Goal: Information Seeking & Learning: Learn about a topic

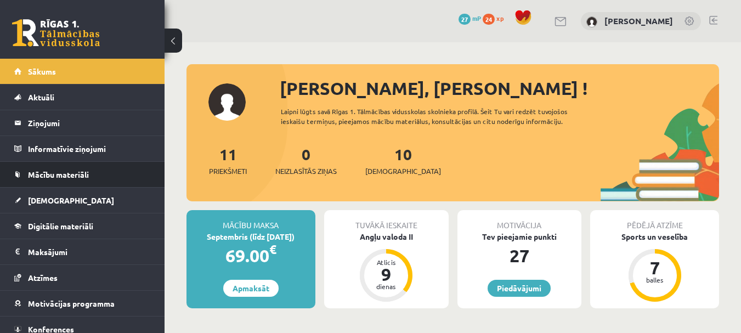
drag, startPoint x: 0, startPoint y: 0, endPoint x: 155, endPoint y: 174, distance: 233.1
click at [155, 174] on li "Mācību materiāli Mācību materiāli Pieslēgties Uzdevumiem Literatūras saraksts D…" at bounding box center [82, 174] width 165 height 26
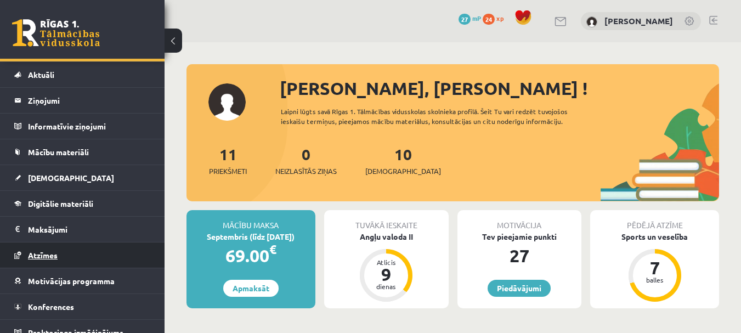
scroll to position [35, 0]
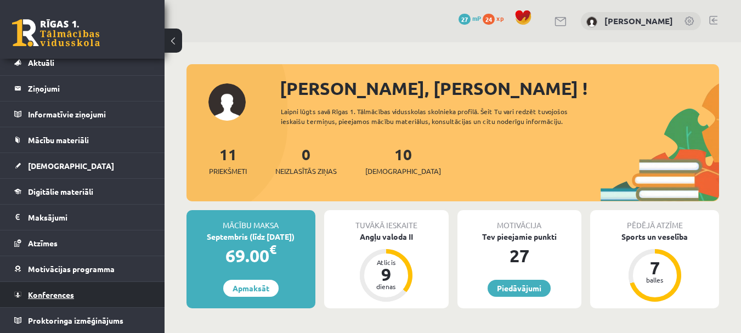
click at [67, 296] on span "Konferences" at bounding box center [51, 295] width 46 height 10
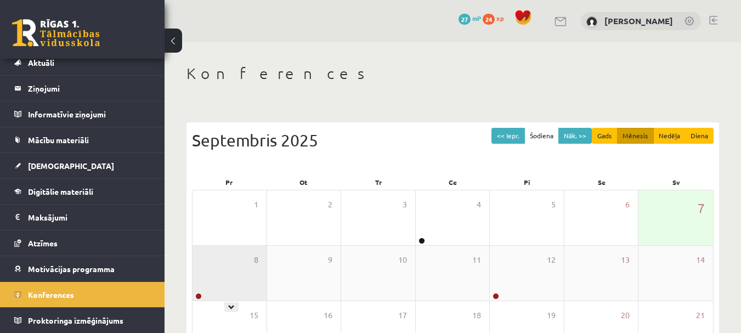
click at [211, 261] on div "8" at bounding box center [230, 273] width 74 height 55
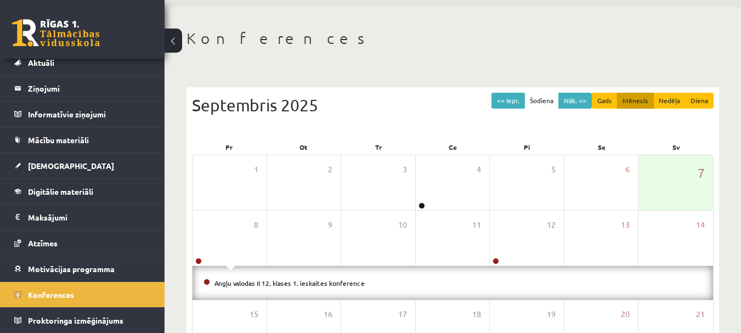
scroll to position [55, 0]
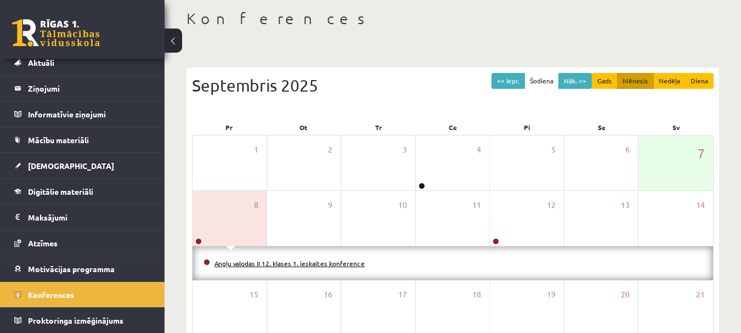
click at [245, 265] on link "Angļu valodas II 12. klases 1. ieskaites konference" at bounding box center [289, 263] width 150 height 9
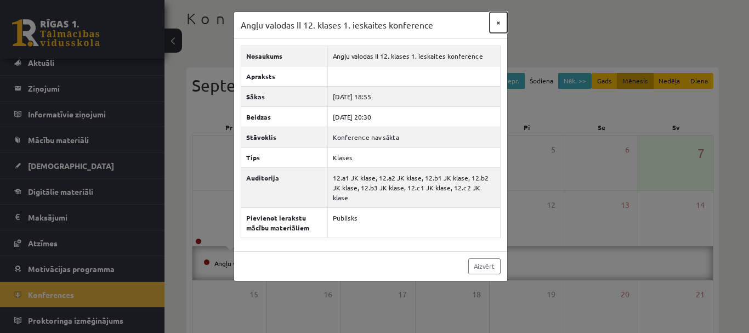
click at [502, 24] on button "×" at bounding box center [499, 22] width 18 height 21
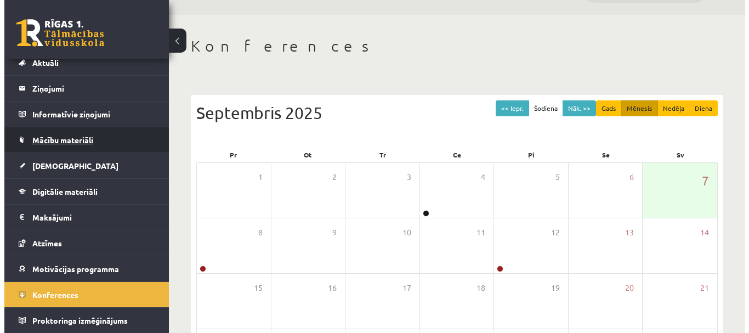
scroll to position [0, 0]
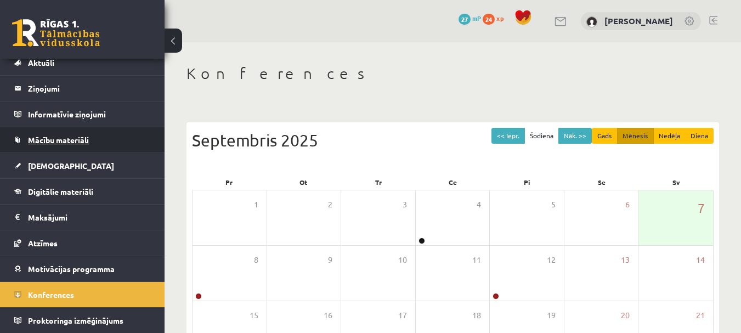
click at [67, 139] on span "Mācību materiāli" at bounding box center [58, 140] width 61 height 10
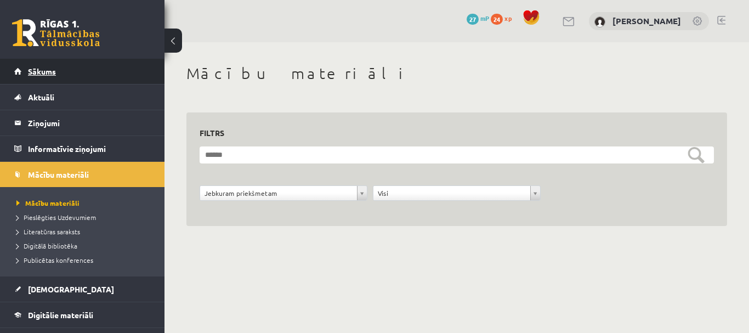
click at [42, 72] on span "Sākums" at bounding box center [42, 71] width 28 height 10
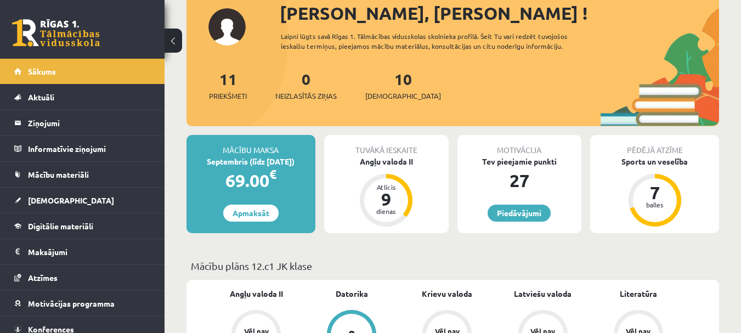
scroll to position [110, 0]
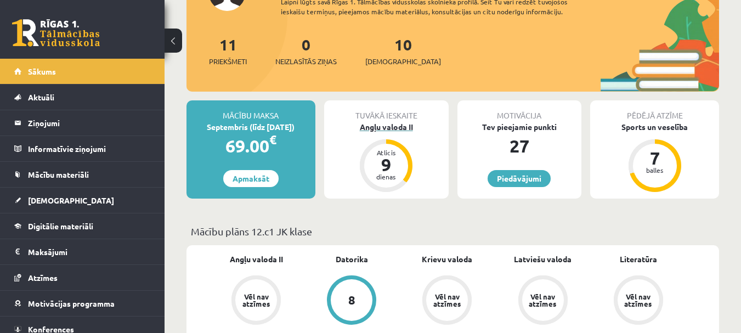
click at [387, 167] on div "9" at bounding box center [386, 165] width 33 height 18
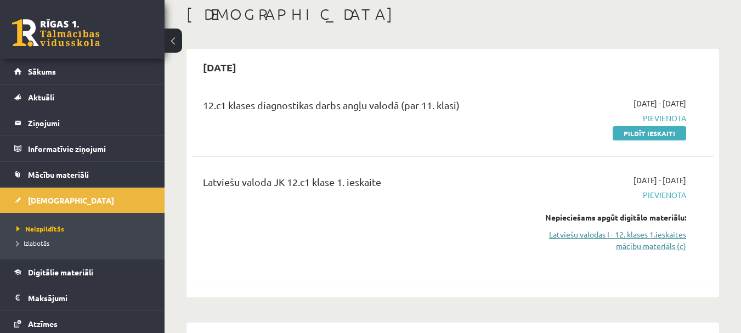
scroll to position [55, 0]
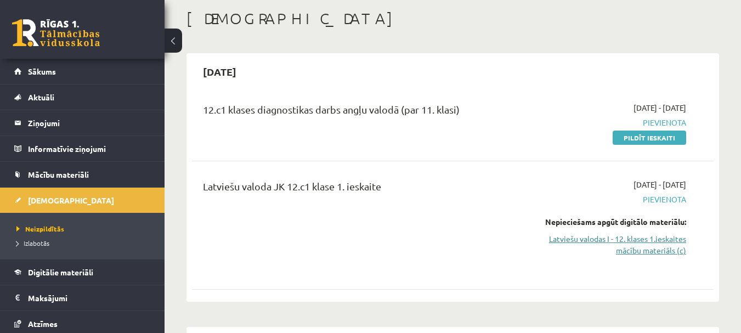
click at [654, 251] on link "Latviešu valodas I - 12. klases 1.ieskaites mācību materiāls (c)" at bounding box center [611, 244] width 150 height 23
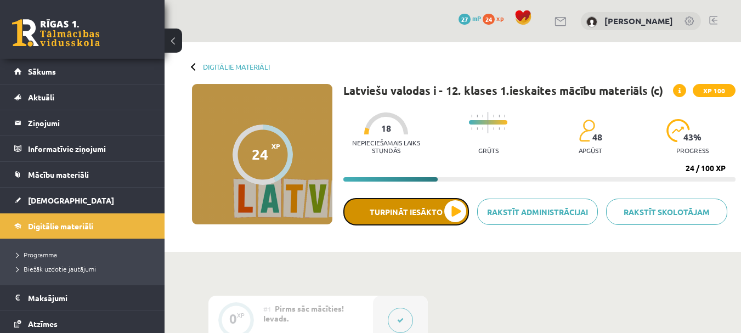
click at [432, 214] on button "Turpināt iesākto" at bounding box center [406, 211] width 126 height 27
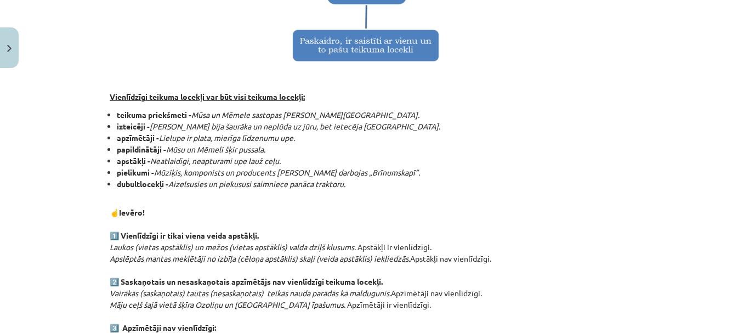
scroll to position [469, 0]
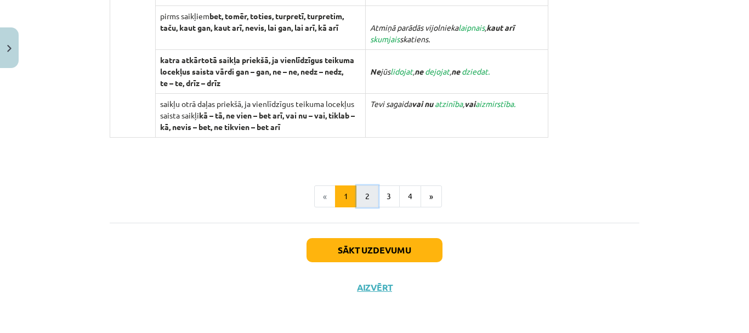
click at [362, 188] on button "2" at bounding box center [368, 196] width 22 height 22
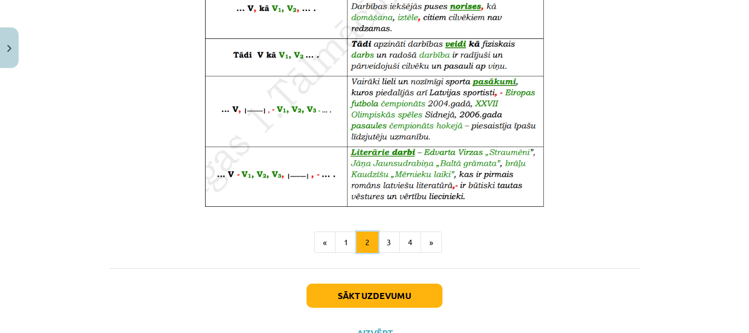
scroll to position [749, 0]
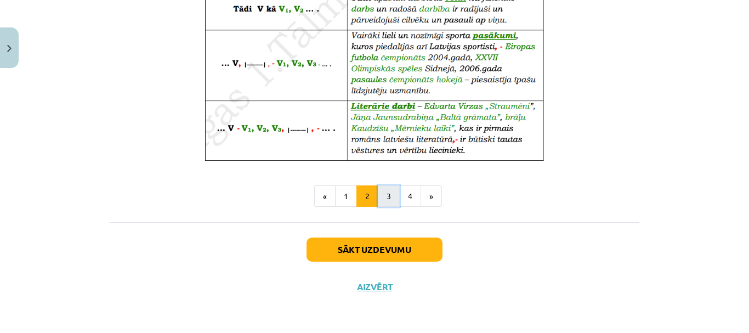
click at [382, 195] on button "3" at bounding box center [389, 196] width 22 height 22
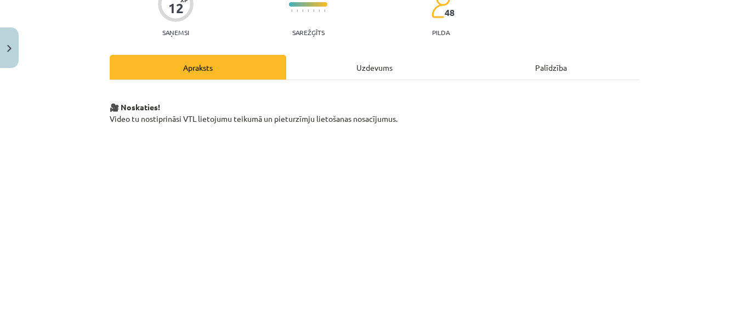
scroll to position [87, 0]
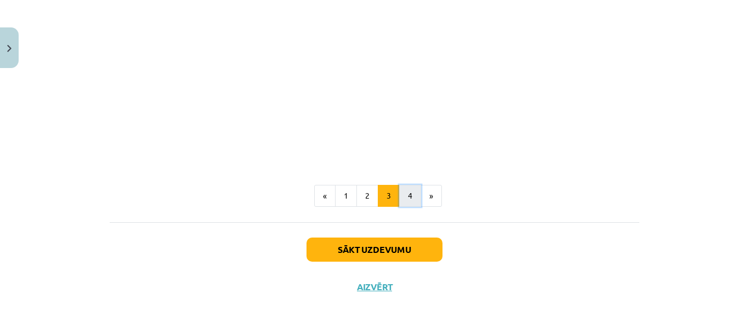
click at [401, 202] on button "4" at bounding box center [410, 196] width 22 height 22
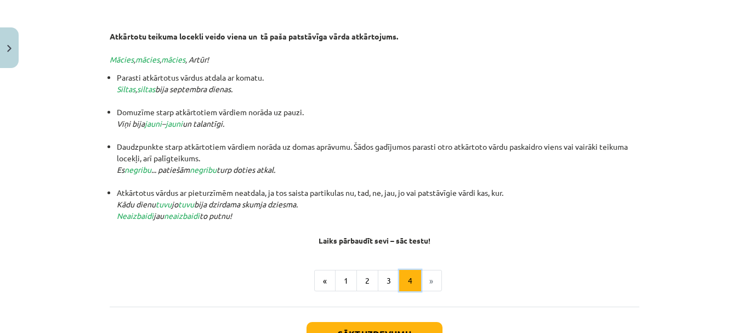
scroll to position [196, 0]
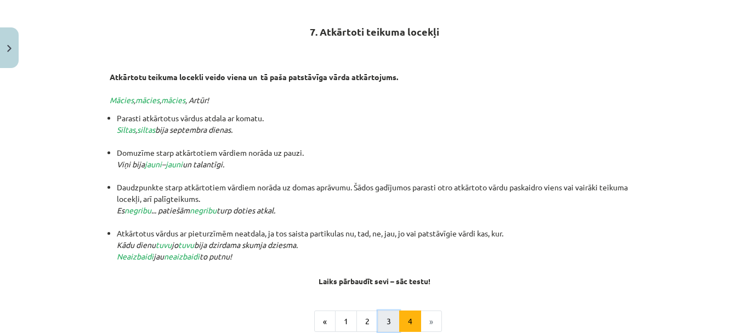
click at [382, 318] on button "3" at bounding box center [389, 321] width 22 height 22
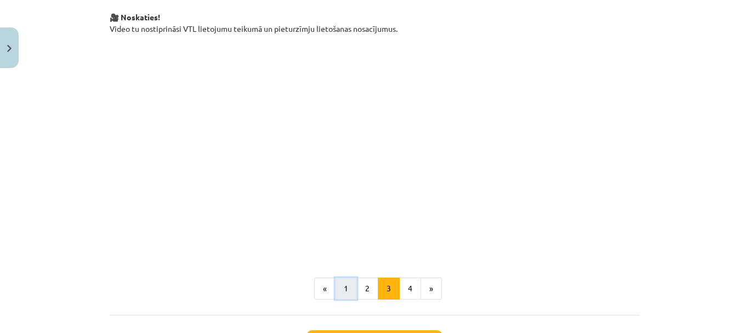
click at [338, 291] on button "1" at bounding box center [346, 289] width 22 height 22
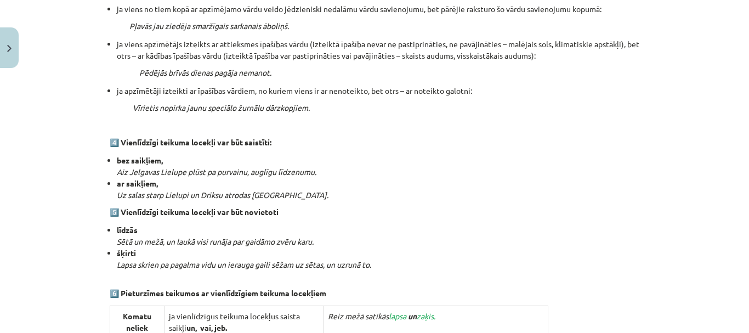
scroll to position [1182, 0]
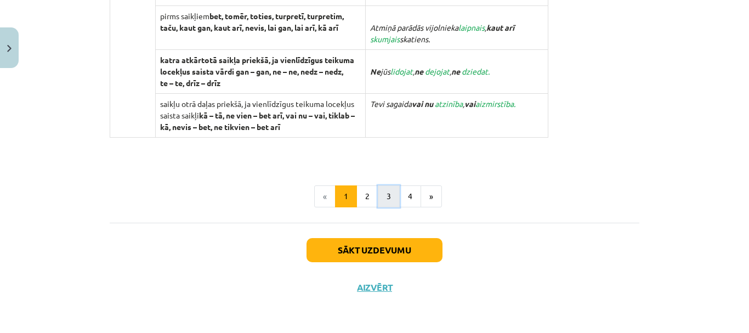
click at [378, 193] on button "3" at bounding box center [389, 196] width 22 height 22
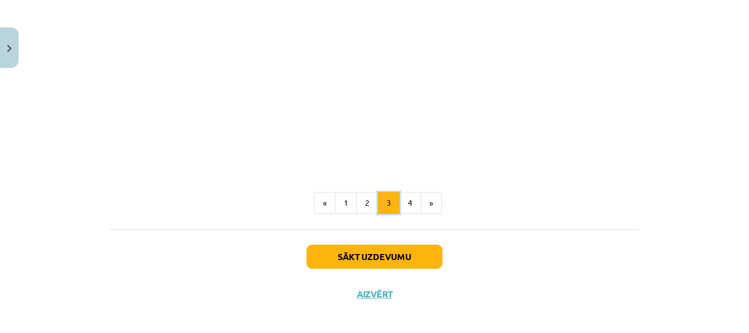
scroll to position [290, 0]
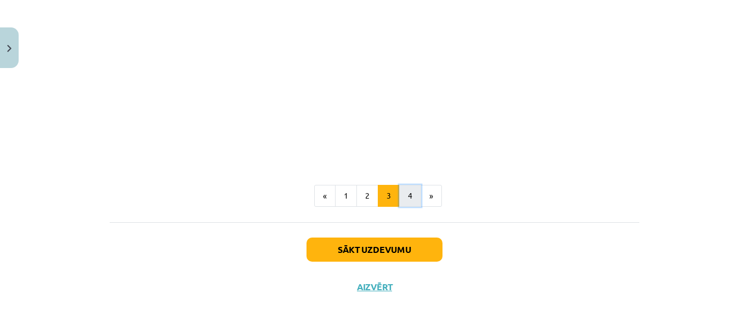
click at [408, 199] on button "4" at bounding box center [410, 196] width 22 height 22
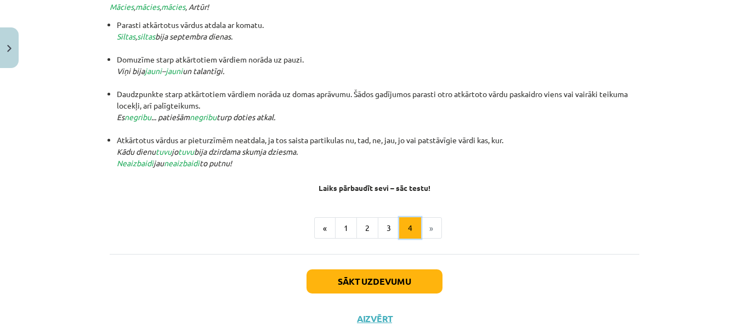
scroll to position [196, 0]
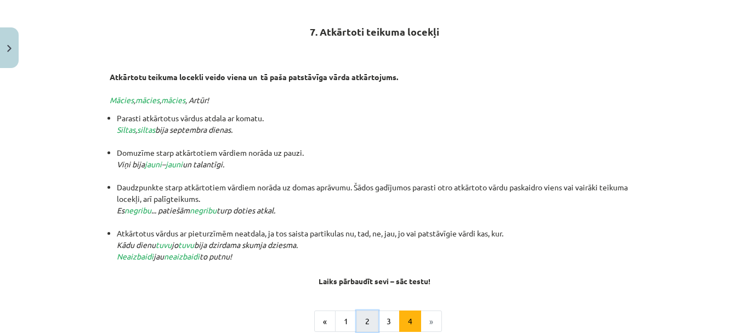
click at [362, 324] on button "2" at bounding box center [368, 321] width 22 height 22
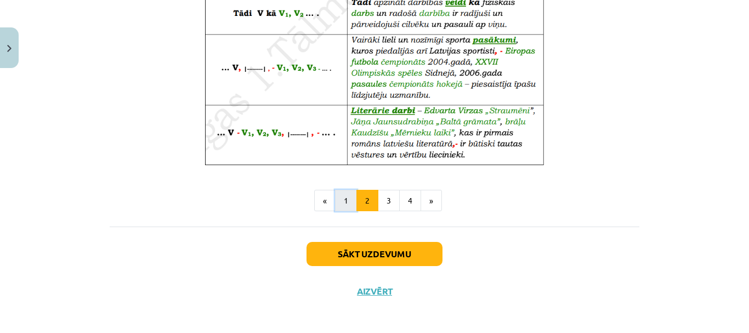
click at [344, 197] on button "1" at bounding box center [346, 201] width 22 height 22
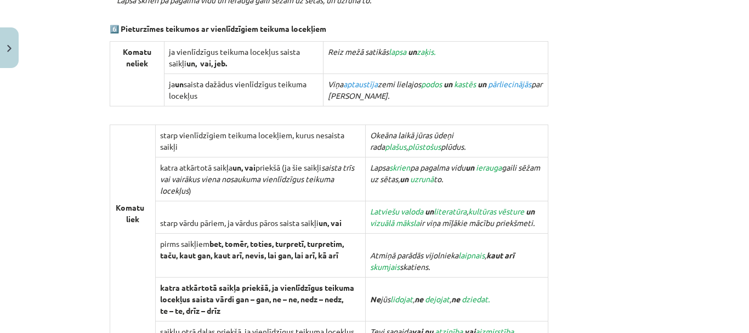
scroll to position [1074, 0]
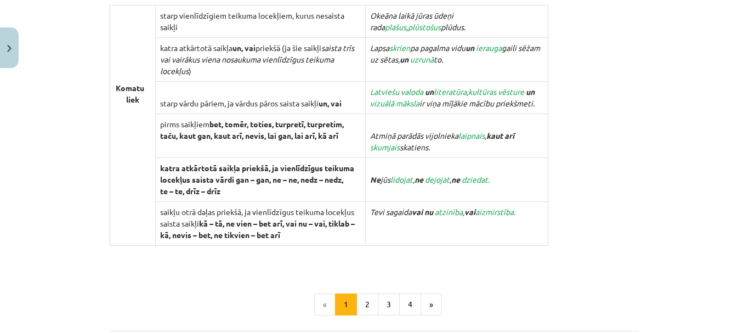
click at [152, 176] on td "Komatu liek" at bounding box center [133, 125] width 46 height 240
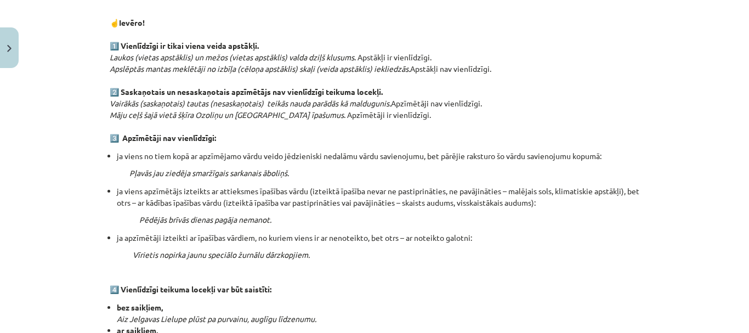
scroll to position [525, 0]
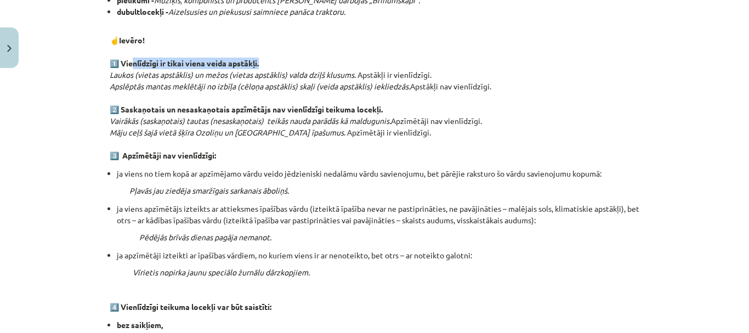
drag, startPoint x: 210, startPoint y: 60, endPoint x: 131, endPoint y: 64, distance: 78.5
click at [131, 62] on p "☝️Ievēro! 1️⃣ Vienlīdzīgi ir tikai viena veida apstākļi. Laukos (vietas apstākl…" at bounding box center [375, 92] width 530 height 138
click at [245, 53] on p "☝️Ievēro! 1️⃣ Vienlīdzīgi ir tikai viena veida apstākļi. Laukos (vietas apstākl…" at bounding box center [375, 92] width 530 height 138
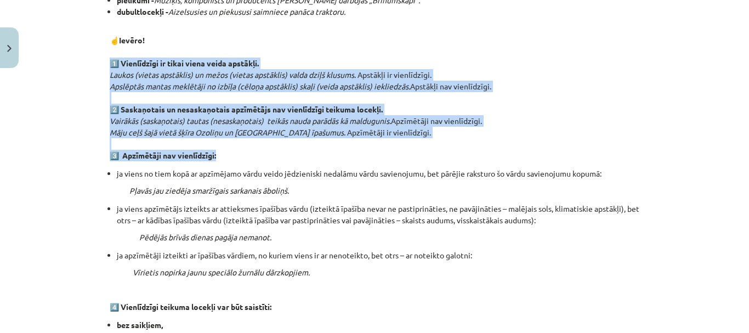
drag, startPoint x: 114, startPoint y: 59, endPoint x: 248, endPoint y: 155, distance: 165.1
click at [248, 155] on p "☝️Ievēro! 1️⃣ Vienlīdzīgi ir tikai viena veida apstākļi. Laukos (vietas apstākl…" at bounding box center [375, 92] width 530 height 138
copy p "1️⃣ Vienlīdzīgi ir tikai viena veida apstākļi. Laukos (vietas apstāklis) un mež…"
click at [346, 59] on p "☝️Ievēro! 1️⃣ Vienlīdzīgi ir tikai viena veida apstākļi. Laukos (vietas apstākl…" at bounding box center [375, 92] width 530 height 138
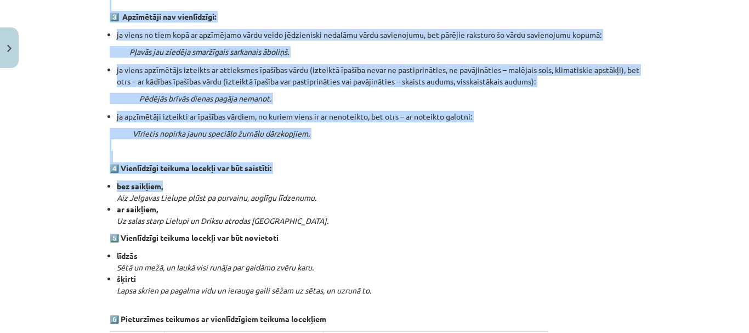
scroll to position [745, 0]
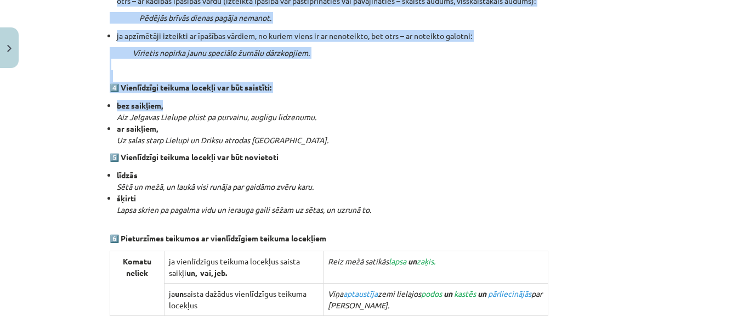
drag, startPoint x: 104, startPoint y: 59, endPoint x: 327, endPoint y: 53, distance: 223.3
click at [327, 53] on div "12 XP Saņemsi Sarežģīts 48 pilda Apraksts Uzdevums Palīdzība 5. Vienlīdzīgi tei…" at bounding box center [374, 35] width 543 height 1415
copy div "1️⃣ Vienlīdzīgi ir tikai viena veida apstākļi. Laukos (vietas apstāklis) un mež…"
